Goal: Transaction & Acquisition: Purchase product/service

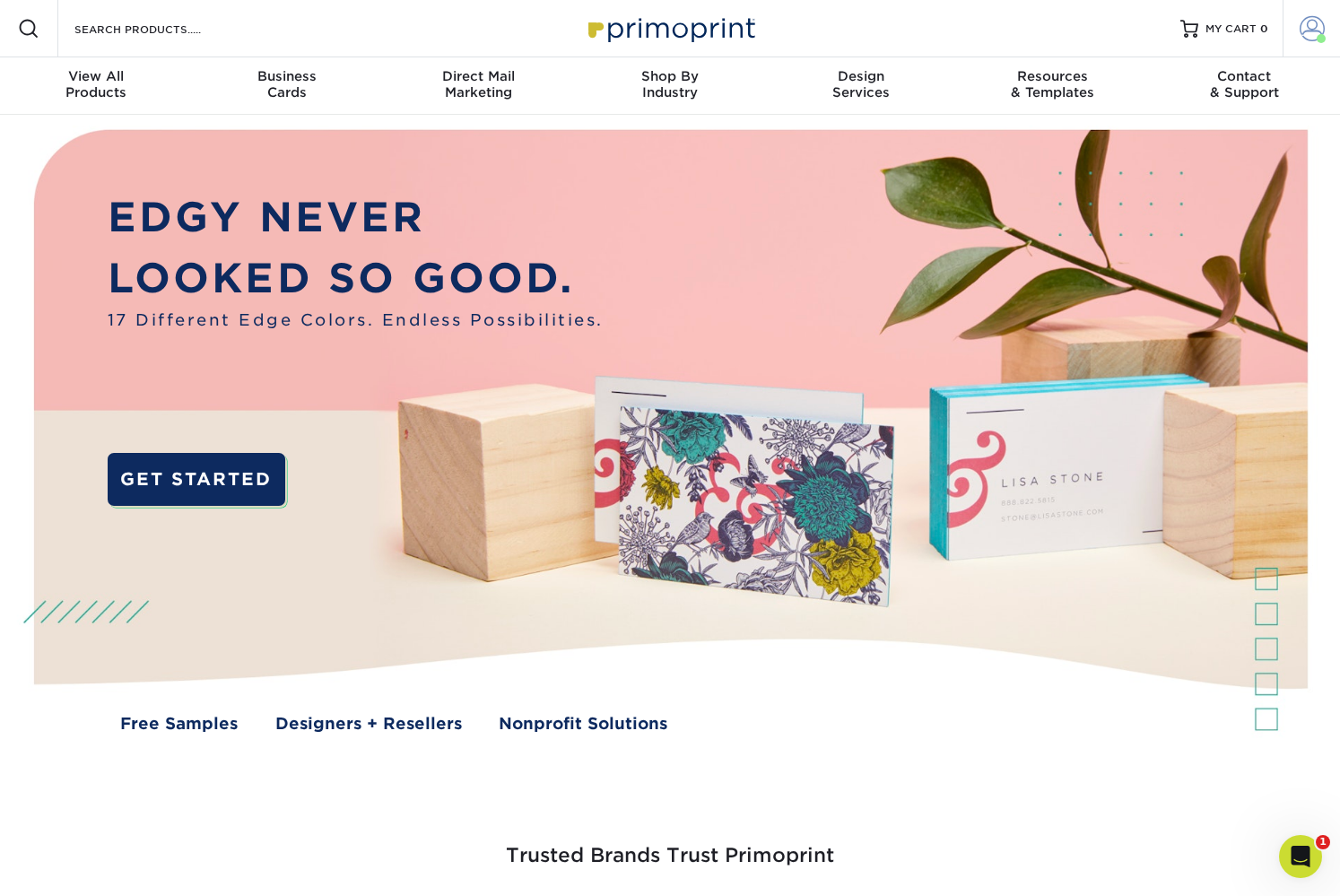
click at [1305, 28] on span at bounding box center [1313, 28] width 25 height 25
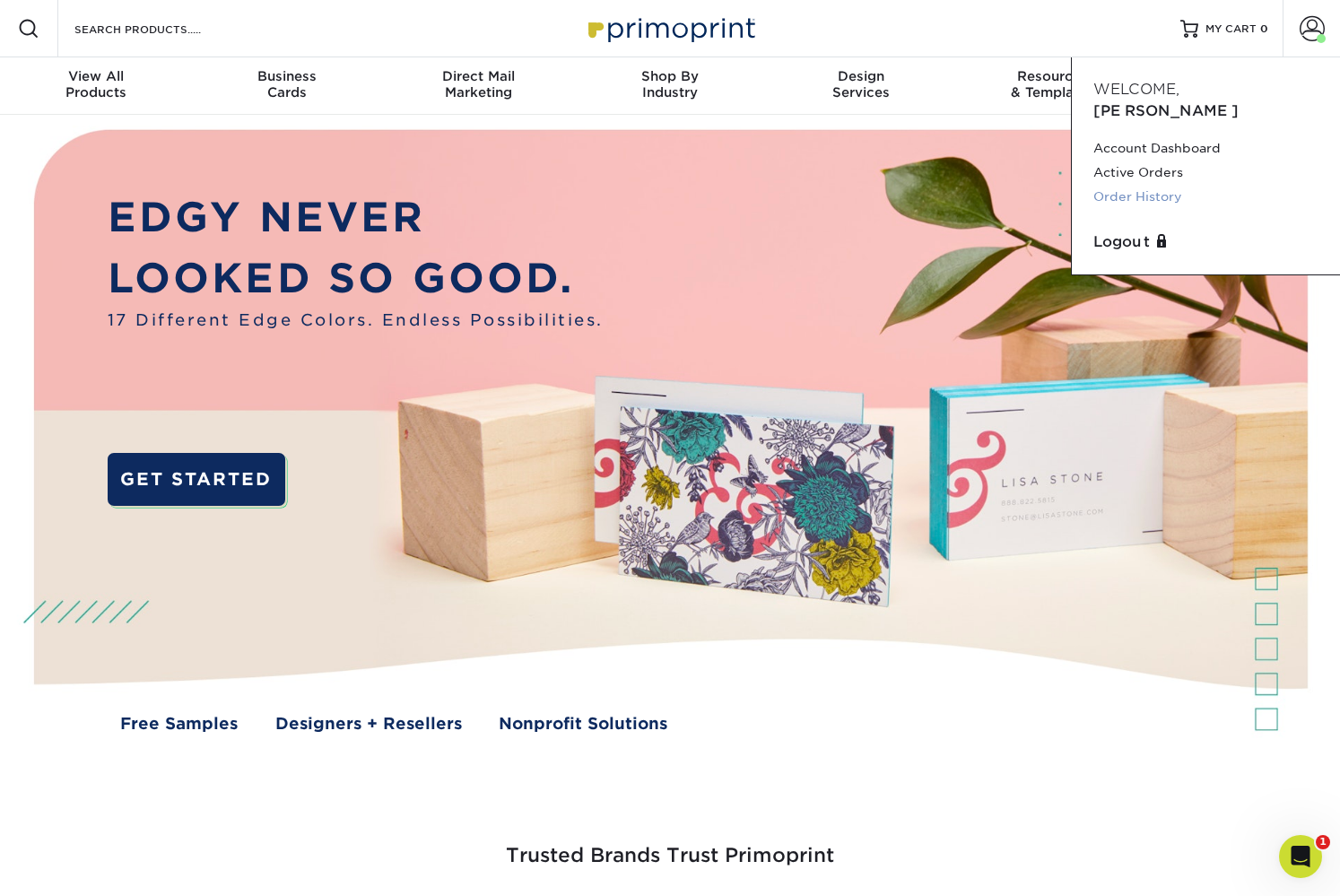
click at [1129, 185] on link "Order History" at bounding box center [1206, 197] width 225 height 24
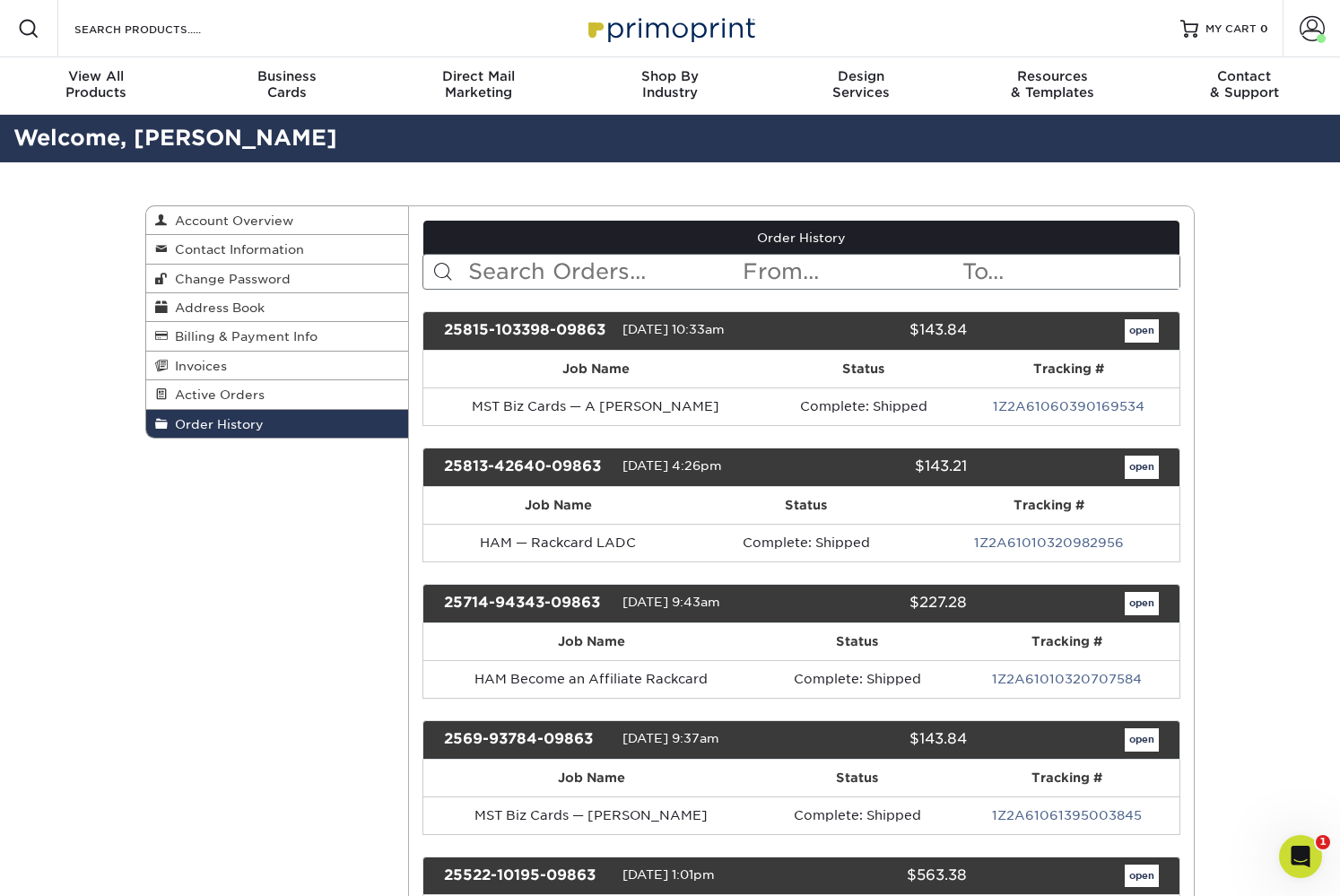
click at [617, 260] on input "text" at bounding box center [603, 271] width 275 height 34
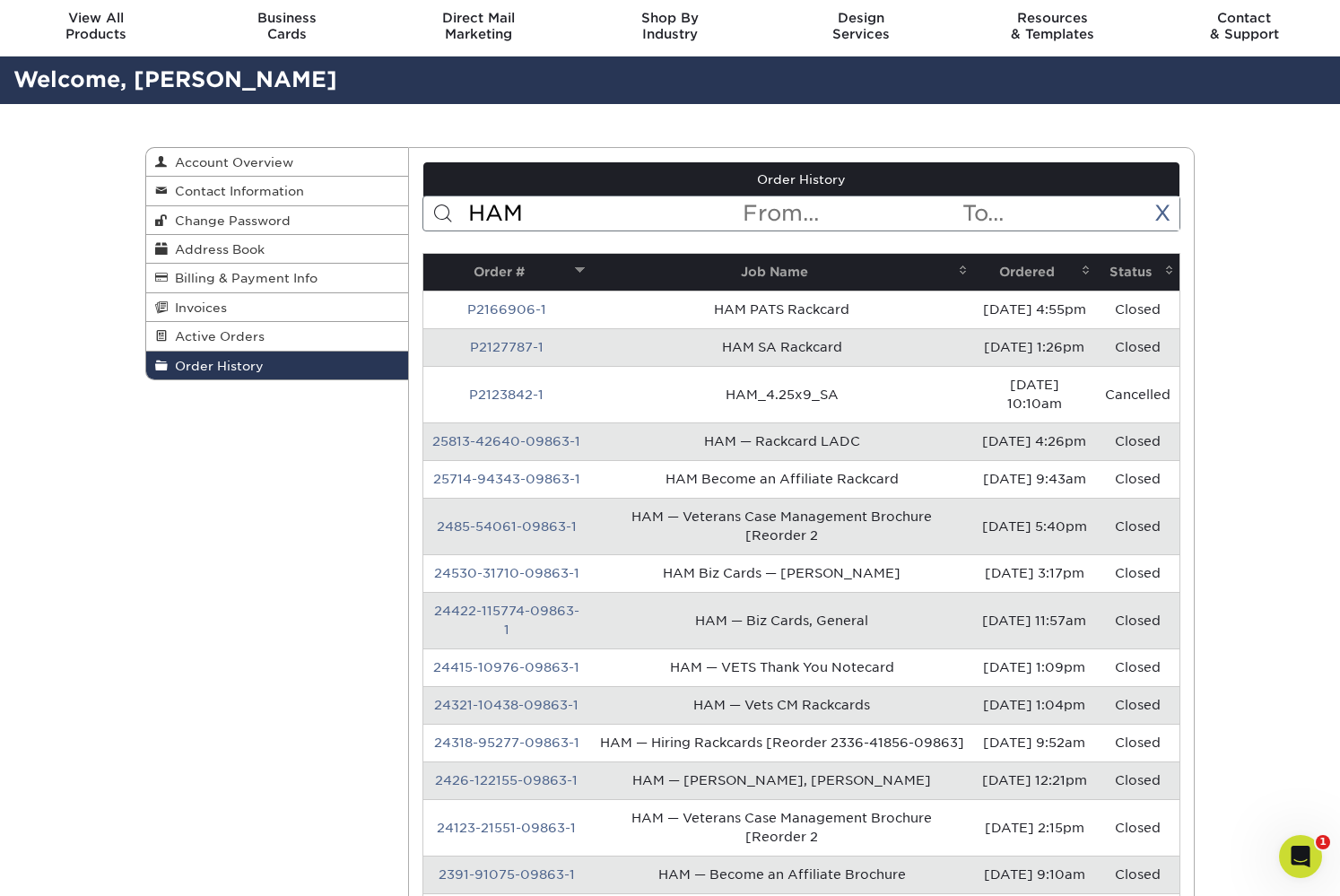
scroll to position [74, 0]
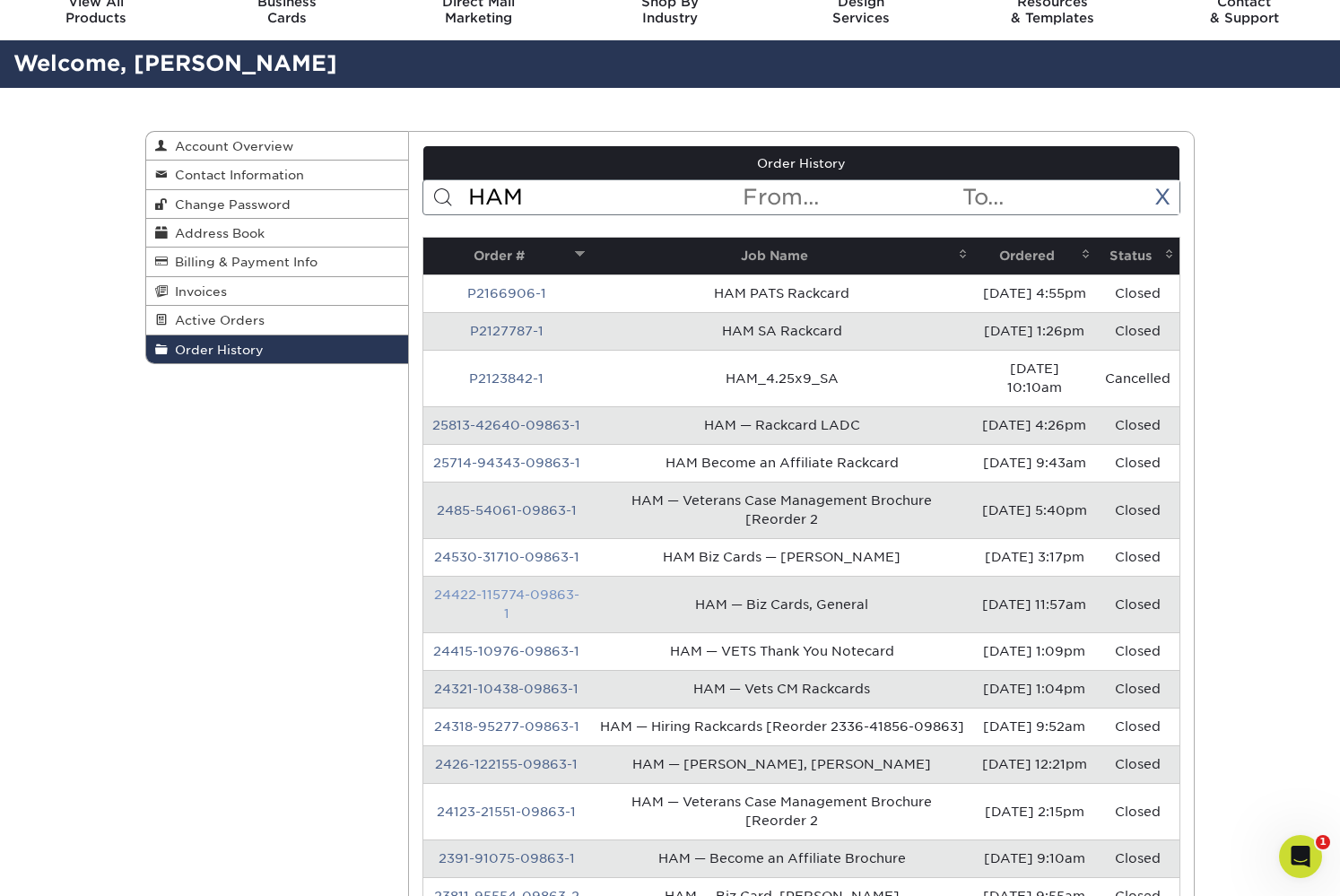
type input "HAM"
click at [490, 621] on link "24422-115774-09863-1" at bounding box center [506, 604] width 145 height 33
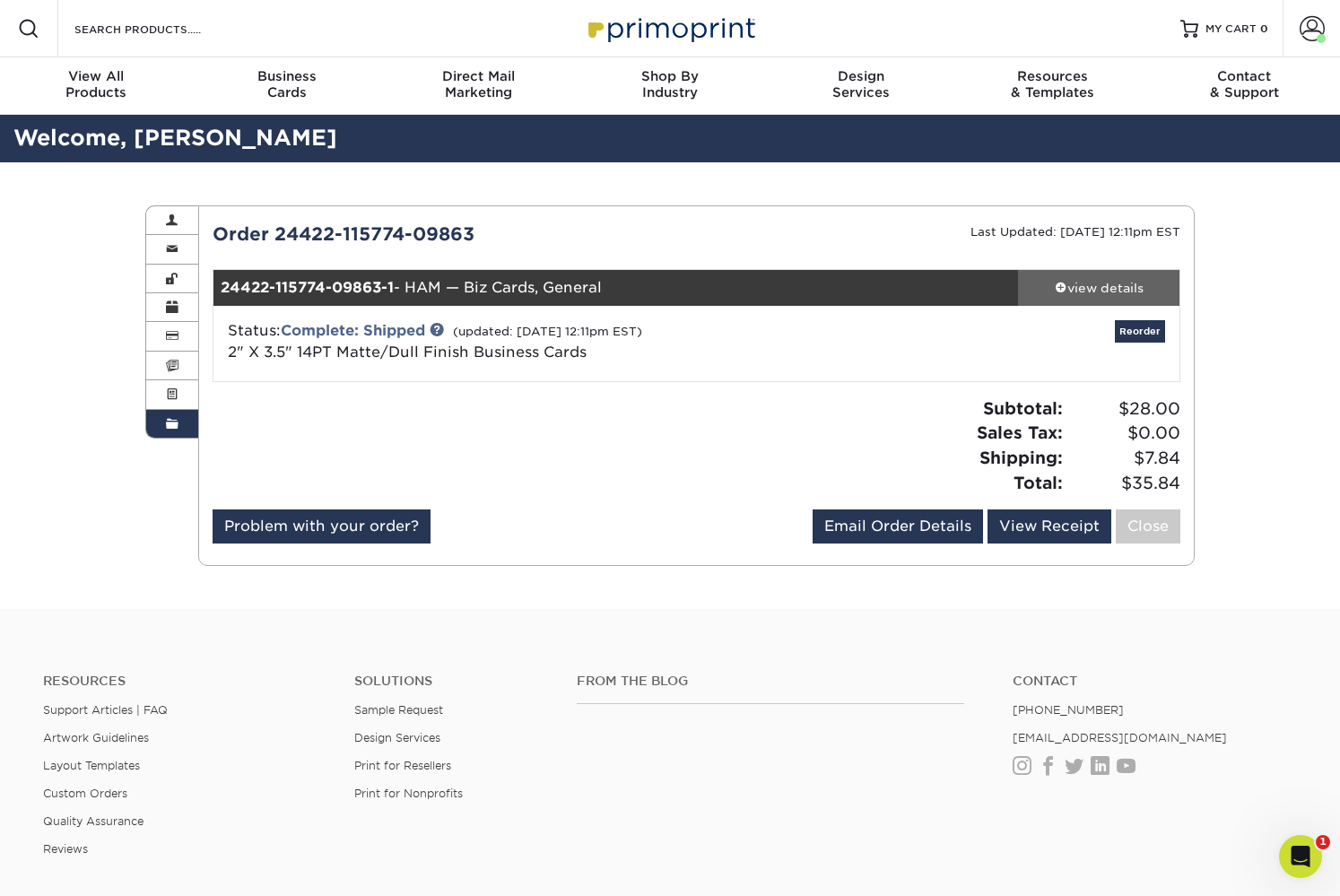
click at [1121, 282] on div "view details" at bounding box center [1098, 288] width 162 height 18
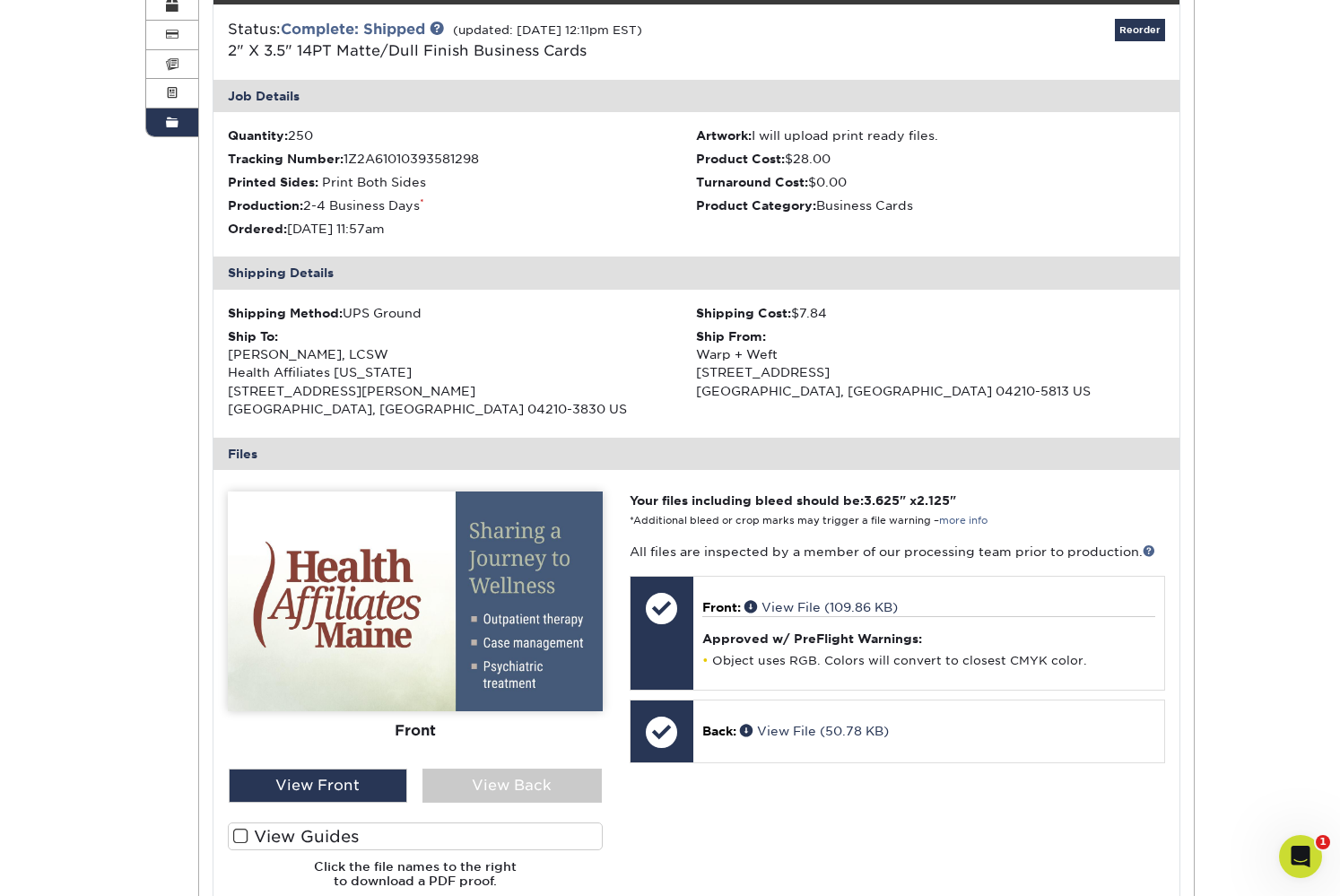
scroll to position [380, 0]
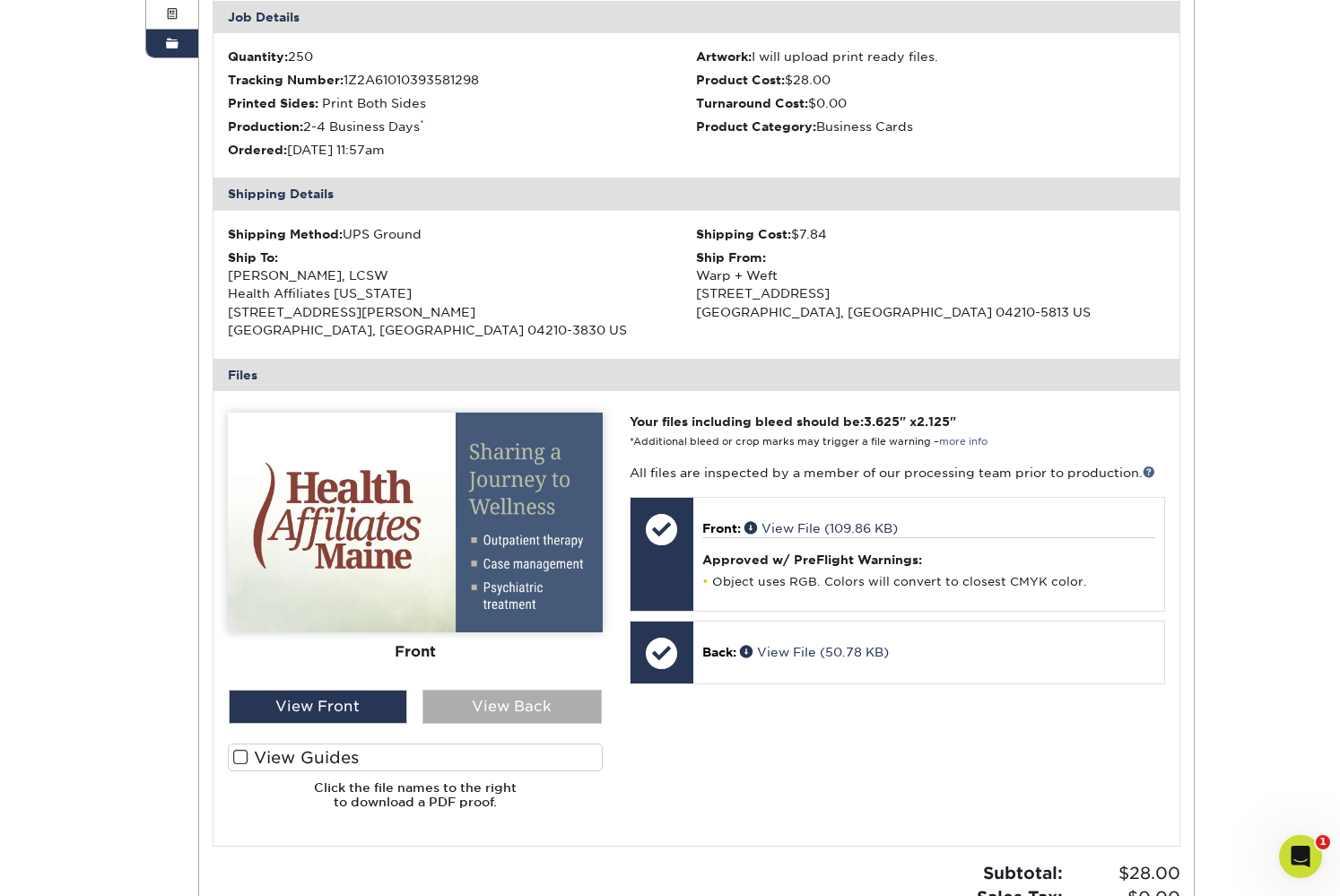
click at [488, 692] on div "View Back" at bounding box center [511, 706] width 179 height 34
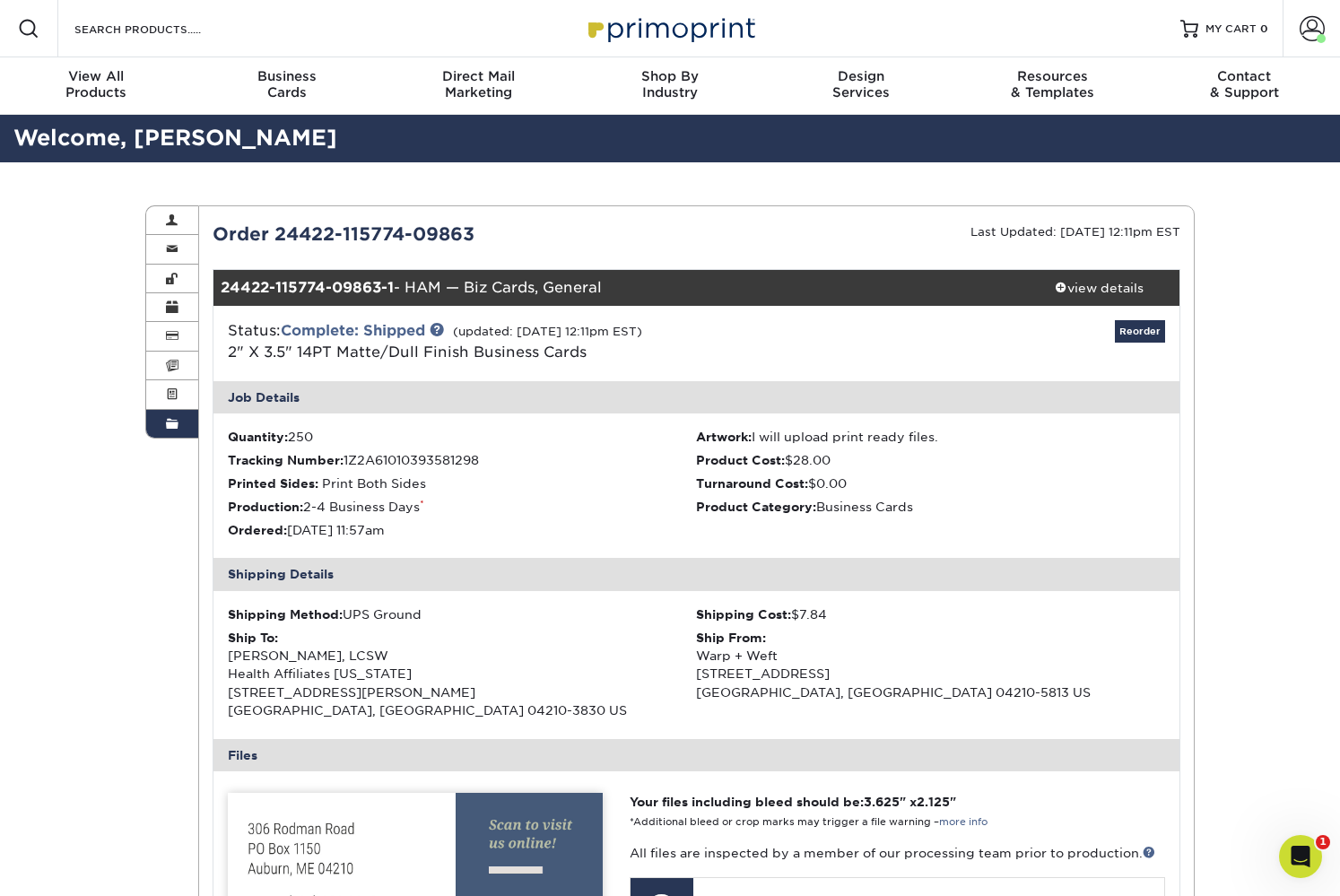
scroll to position [0, 0]
click at [419, 351] on link "2" X 3.5" 14PT Matte/Dull Finish Business Cards" at bounding box center [407, 352] width 359 height 17
click at [317, 349] on link "2" X 3.5" 14PT Matte/Dull Finish Business Cards" at bounding box center [407, 352] width 359 height 17
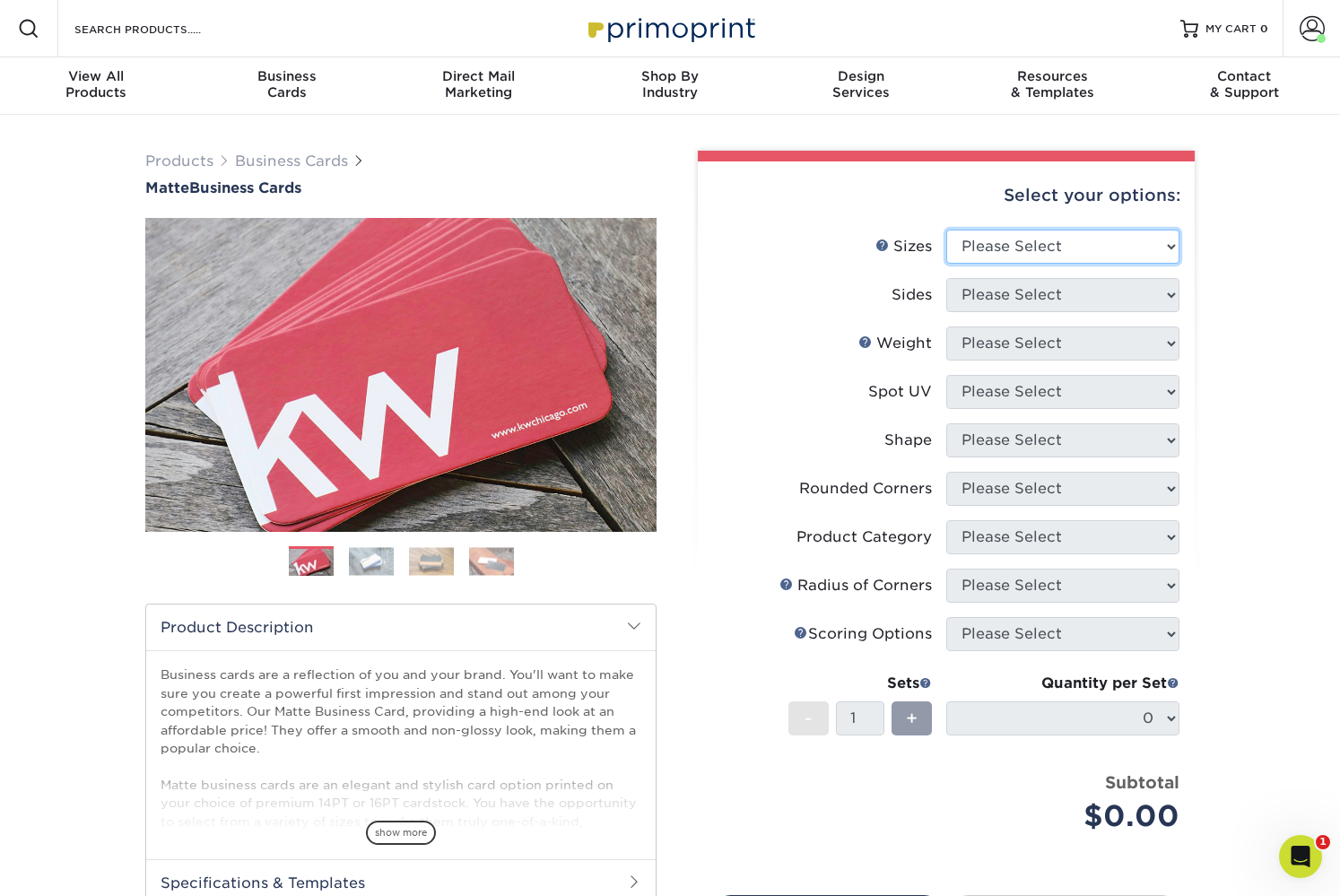
select select "2.00x3.50"
select select "13abbda7-1d64-4f25-8bb2-c179b224825d"
select select "2.00x3.50"
select select "13abbda7-1d64-4f25-8bb2-c179b224825d"
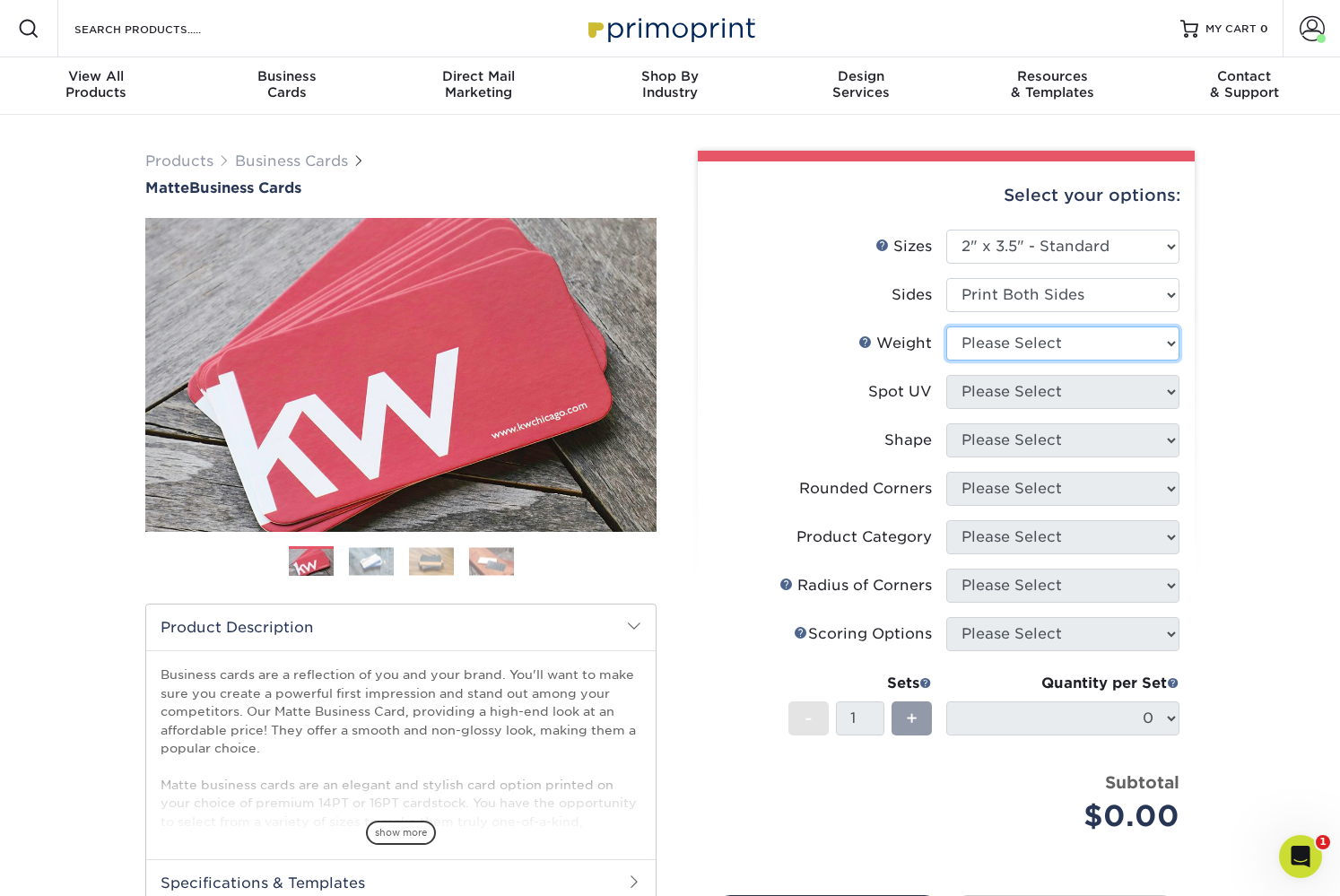
select select "14PT"
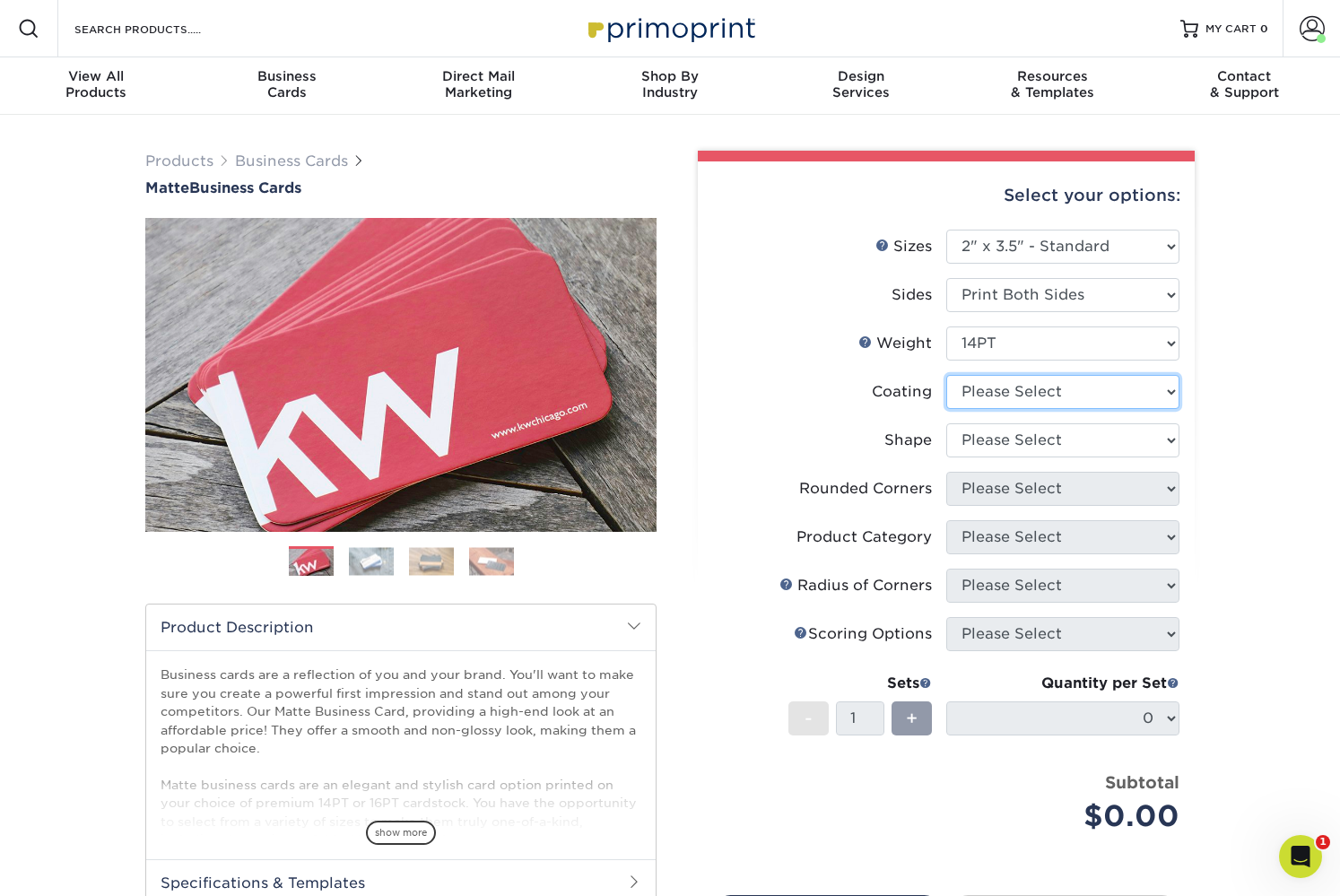
select select "121bb7b5-3b4d-429f-bd8d-bbf80e953313"
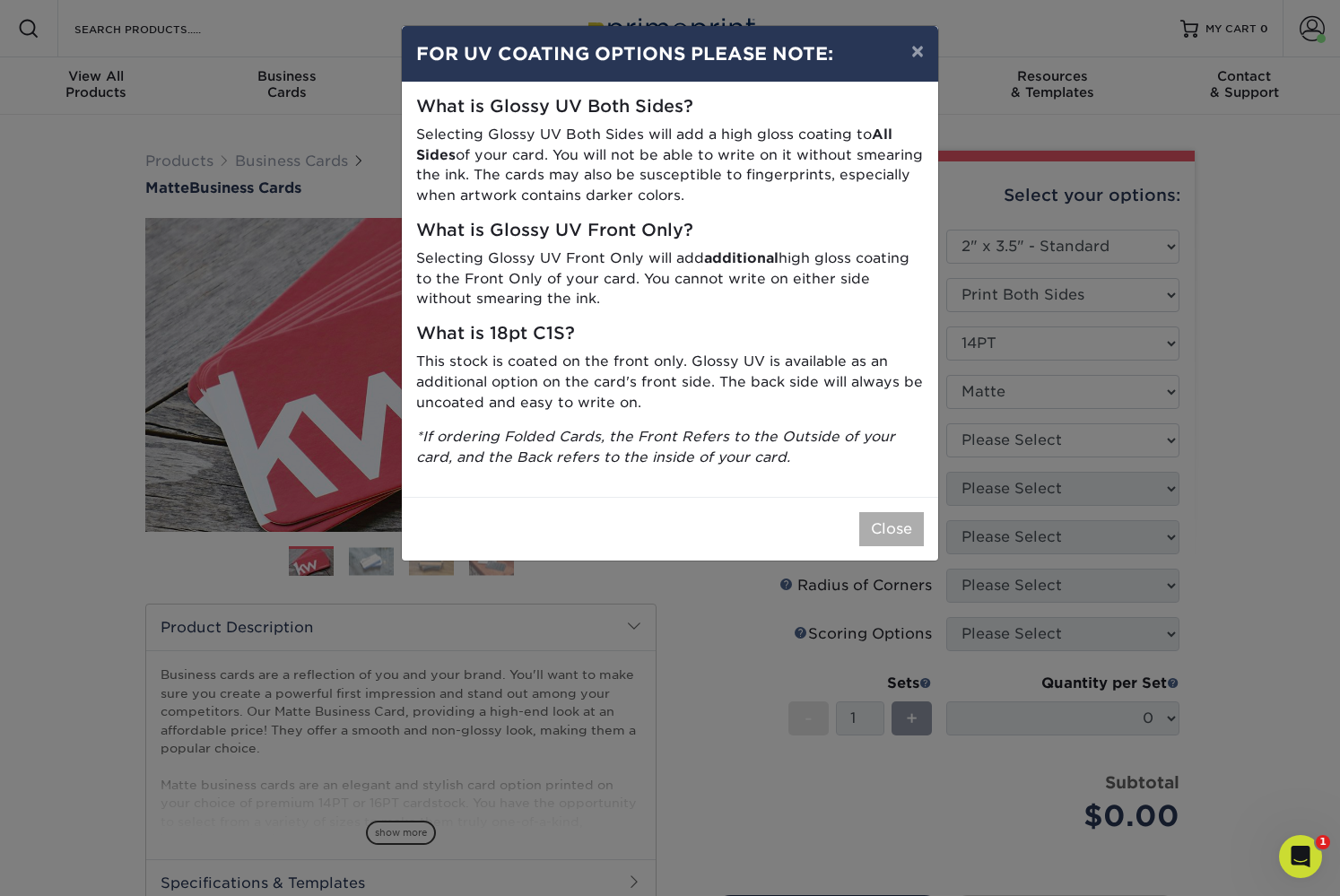
click at [878, 512] on button "Close" at bounding box center [891, 529] width 65 height 34
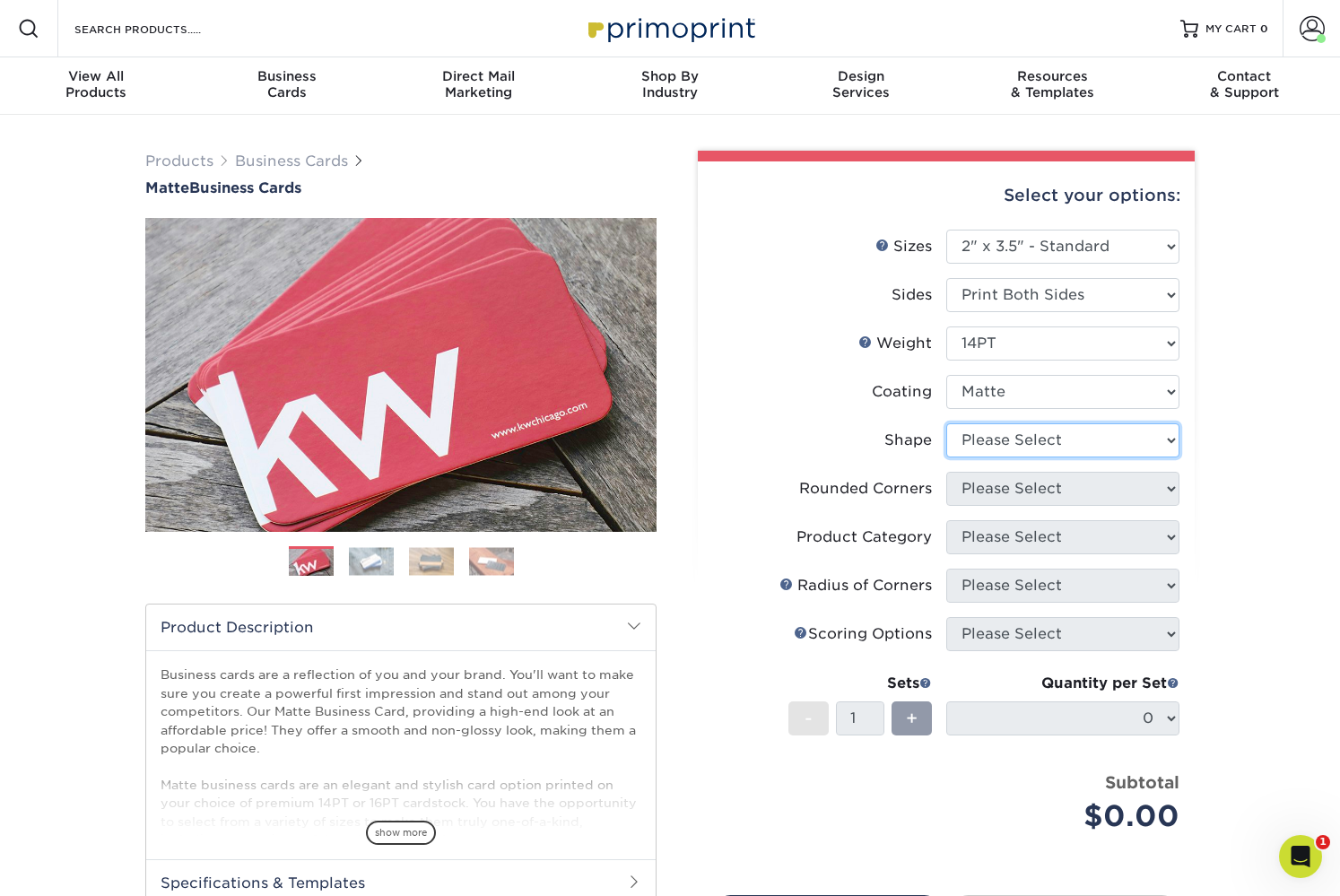
select select "standard"
select select "0"
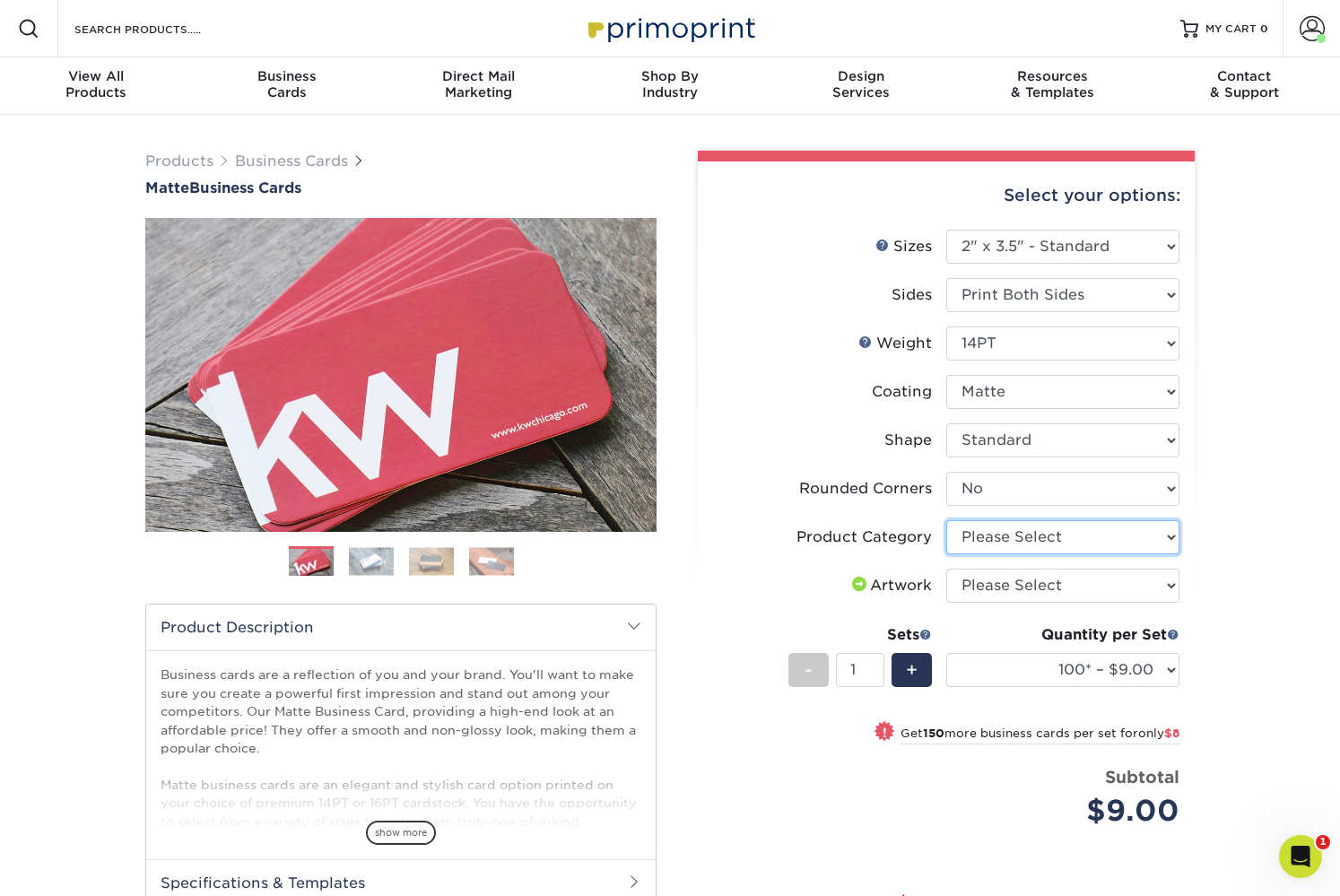
select select "3b5148f1-0588-4f88-a218-97bcfdce65c1"
select select "upload"
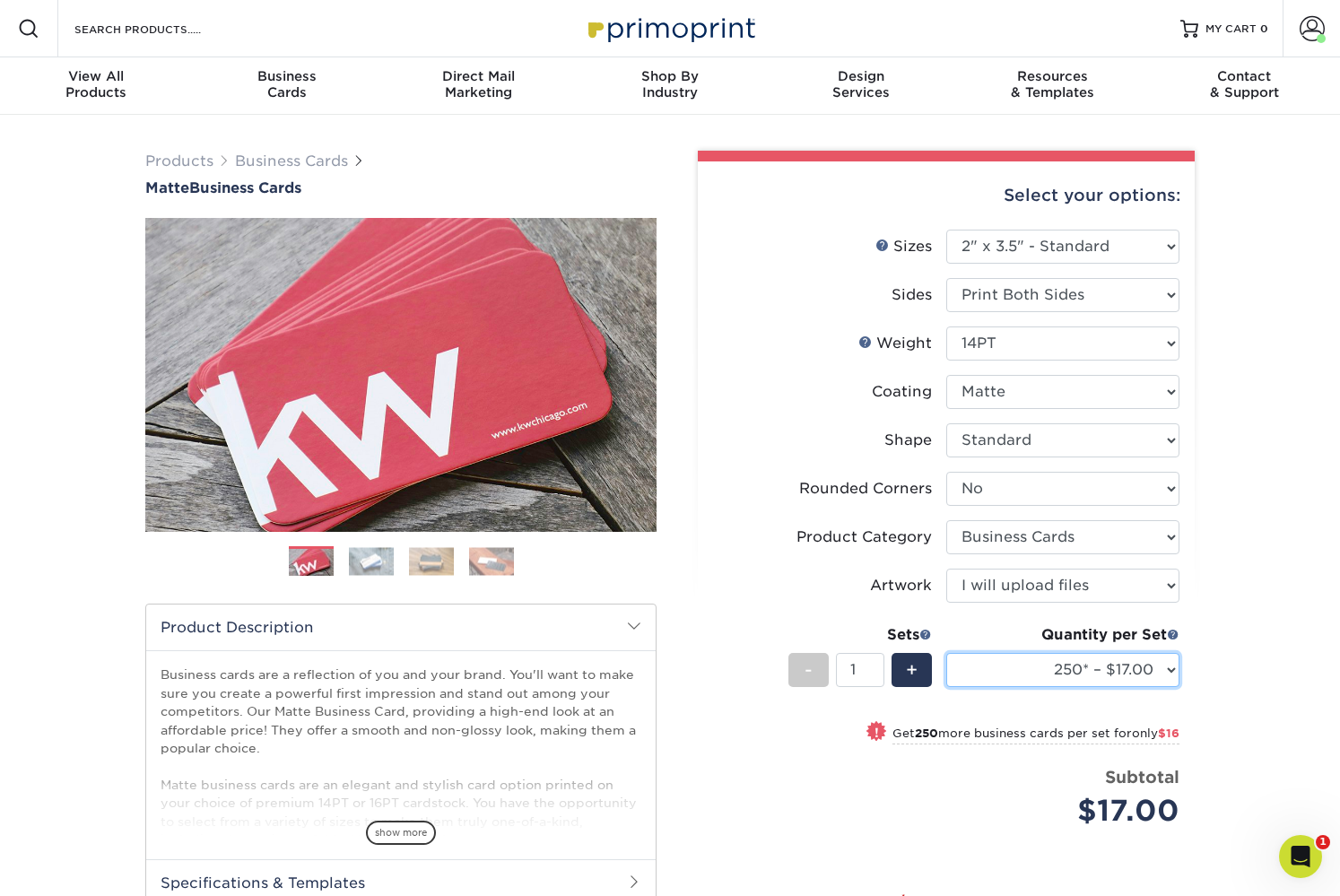
scroll to position [152, 0]
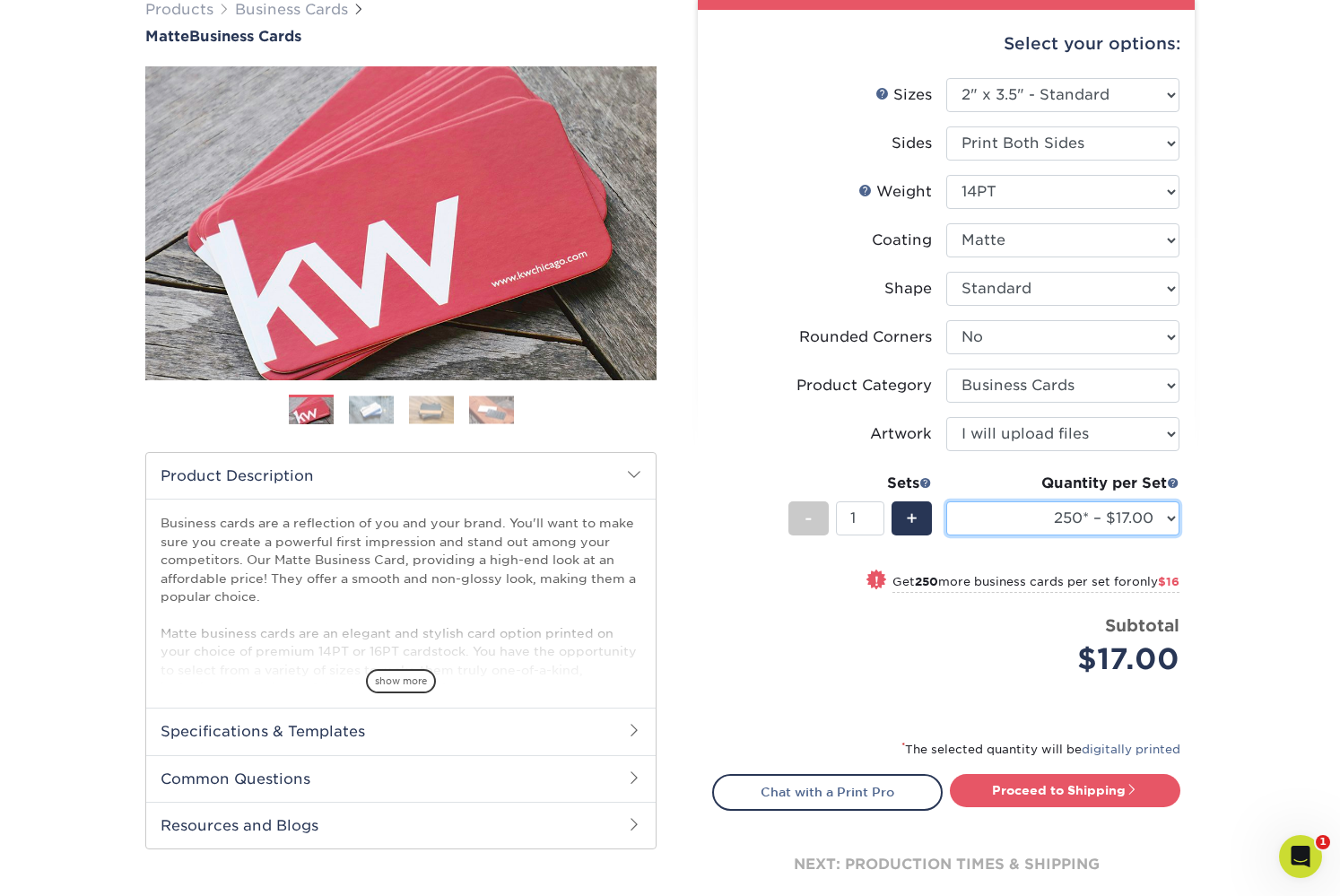
select select "500 – $33.00"
